Goal: Task Accomplishment & Management: Use online tool/utility

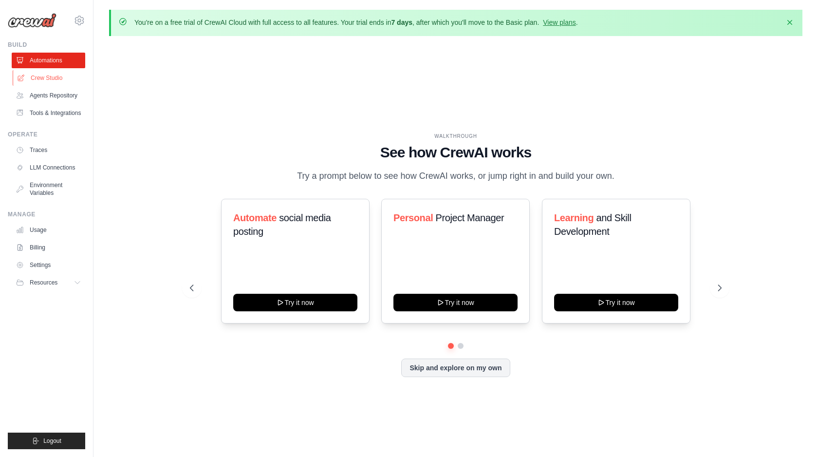
click at [44, 82] on link "Crew Studio" at bounding box center [50, 78] width 74 height 16
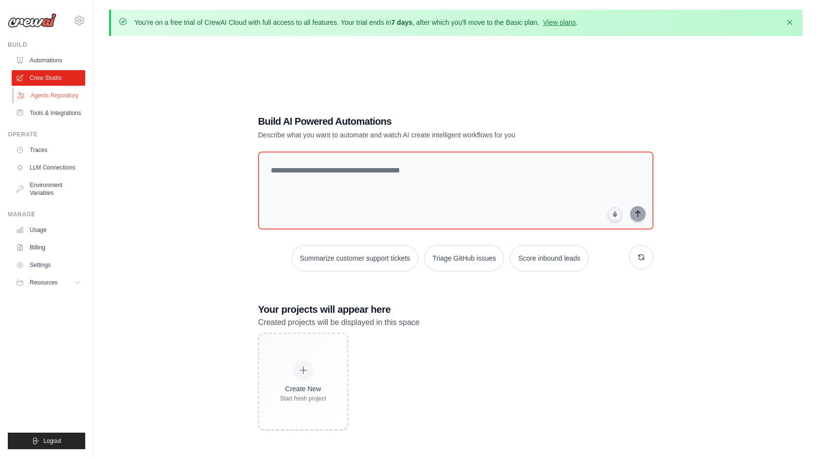
click at [43, 99] on link "Agents Repository" at bounding box center [50, 96] width 74 height 16
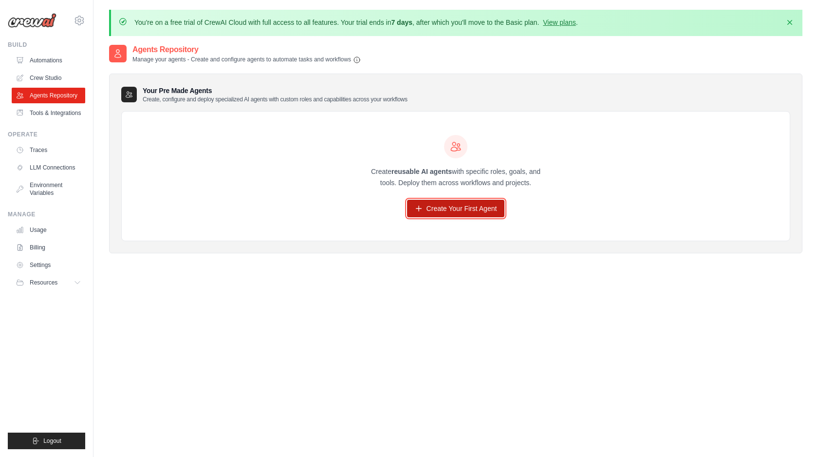
click at [427, 213] on link "Create Your First Agent" at bounding box center [456, 209] width 98 height 18
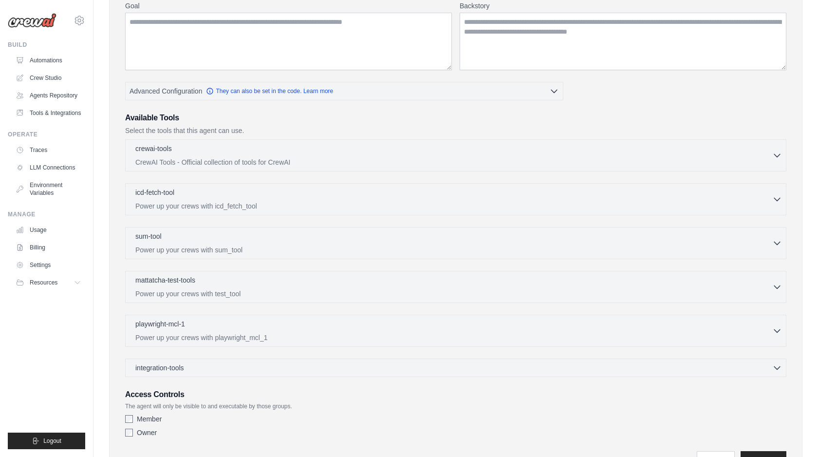
scroll to position [217, 0]
